Goal: Check status: Check status

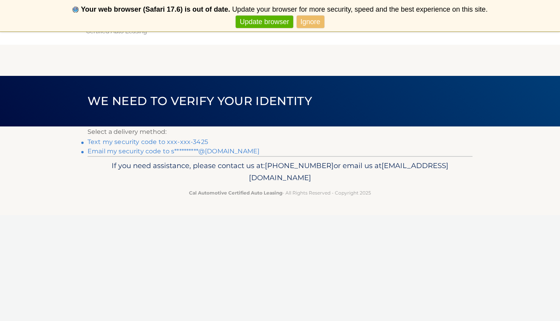
click at [142, 141] on link "Text my security code to xxx-xxx-3425" at bounding box center [147, 141] width 121 height 7
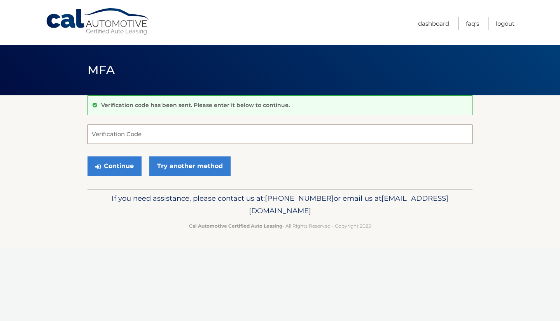
click at [133, 135] on input "Verification Code" at bounding box center [279, 133] width 385 height 19
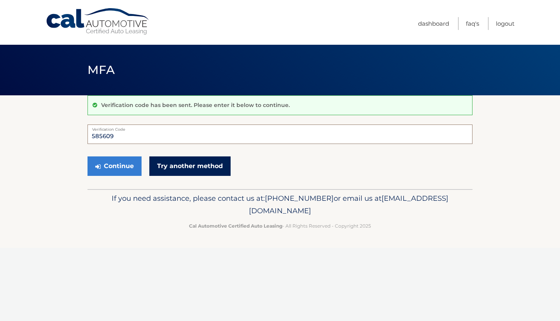
type input "585609"
click at [183, 168] on link "Try another method" at bounding box center [189, 165] width 81 height 19
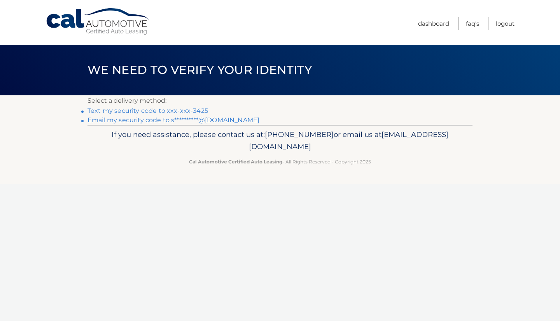
click at [153, 108] on link "Text my security code to xxx-xxx-3425" at bounding box center [147, 110] width 121 height 7
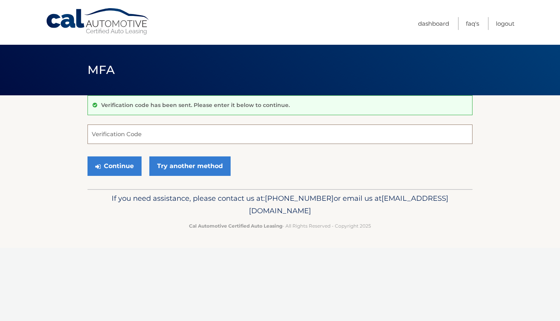
click at [142, 138] on input "Verification Code" at bounding box center [279, 133] width 385 height 19
type input "761533"
click at [121, 166] on button "Continue" at bounding box center [114, 165] width 54 height 19
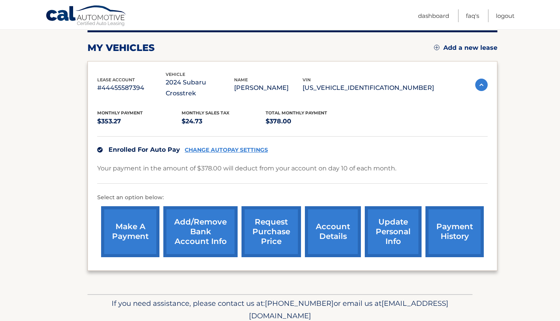
scroll to position [113, 0]
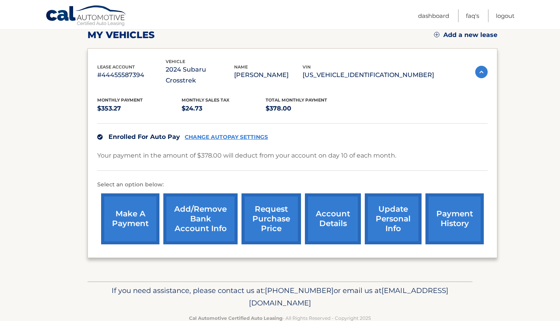
click at [336, 205] on link "account details" at bounding box center [333, 218] width 56 height 51
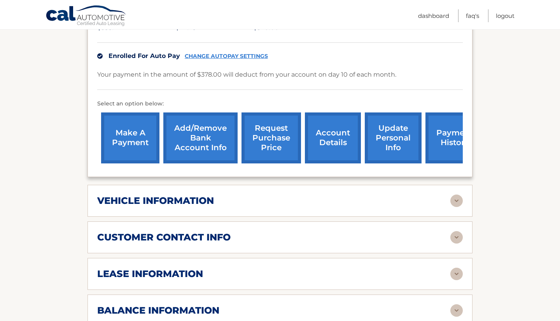
scroll to position [206, 0]
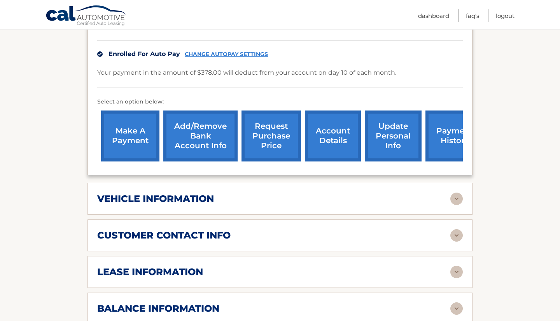
click at [454, 269] on img at bounding box center [456, 272] width 12 height 12
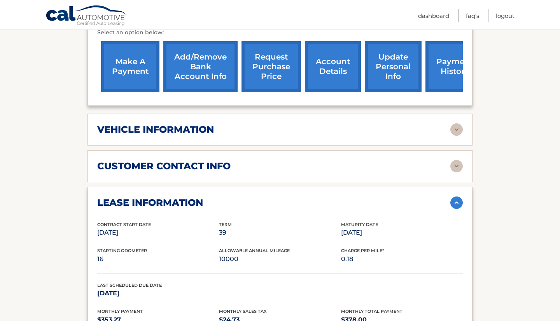
scroll to position [278, 0]
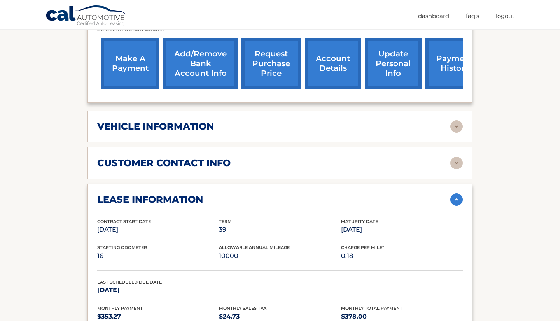
click at [456, 126] on img at bounding box center [456, 126] width 12 height 12
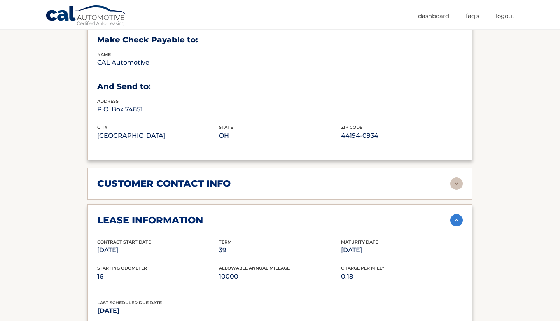
scroll to position [445, 0]
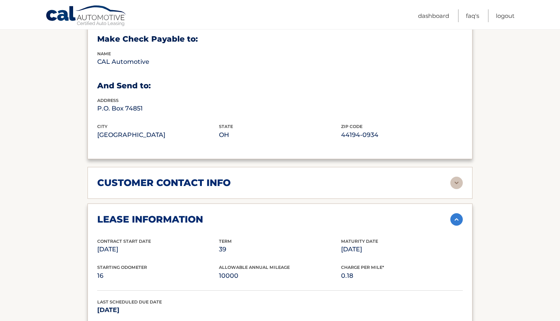
click at [458, 178] on img at bounding box center [456, 182] width 12 height 12
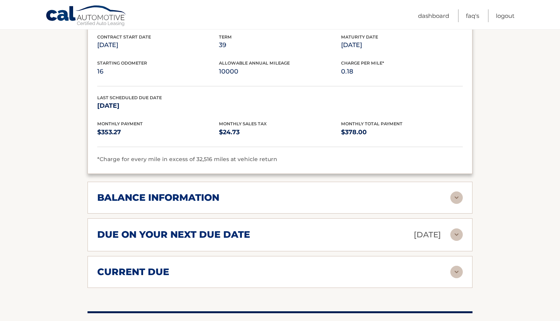
scroll to position [805, 0]
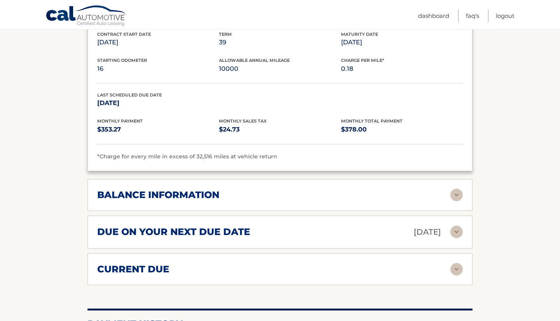
click at [454, 189] on img at bounding box center [456, 195] width 12 height 12
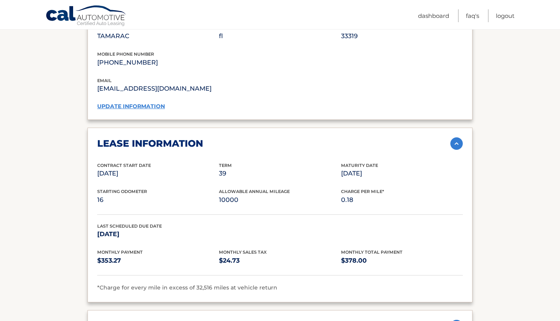
scroll to position [659, 0]
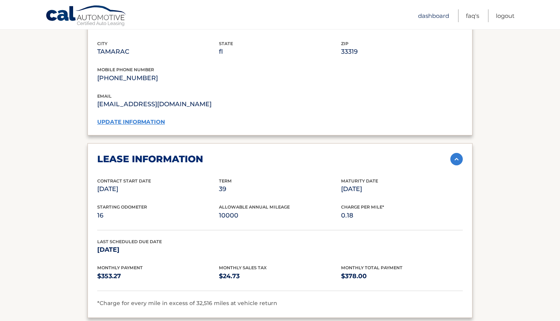
click at [439, 16] on link "Dashboard" at bounding box center [433, 15] width 31 height 13
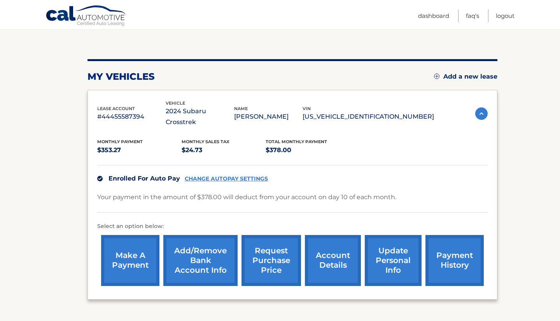
scroll to position [76, 0]
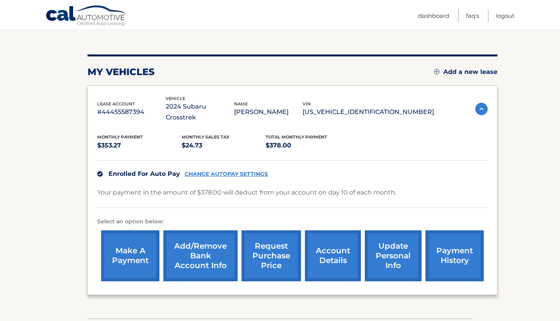
click at [270, 244] on link "request purchase price" at bounding box center [270, 255] width 59 height 51
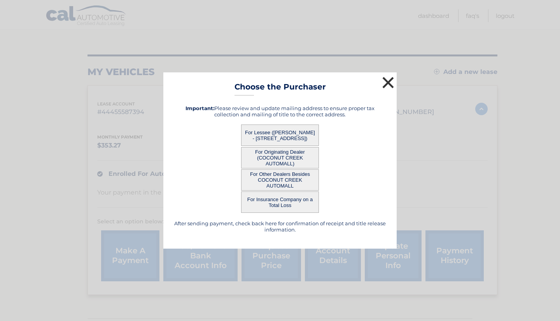
click at [386, 86] on button "×" at bounding box center [388, 83] width 16 height 16
